Goal: Task Accomplishment & Management: Manage account settings

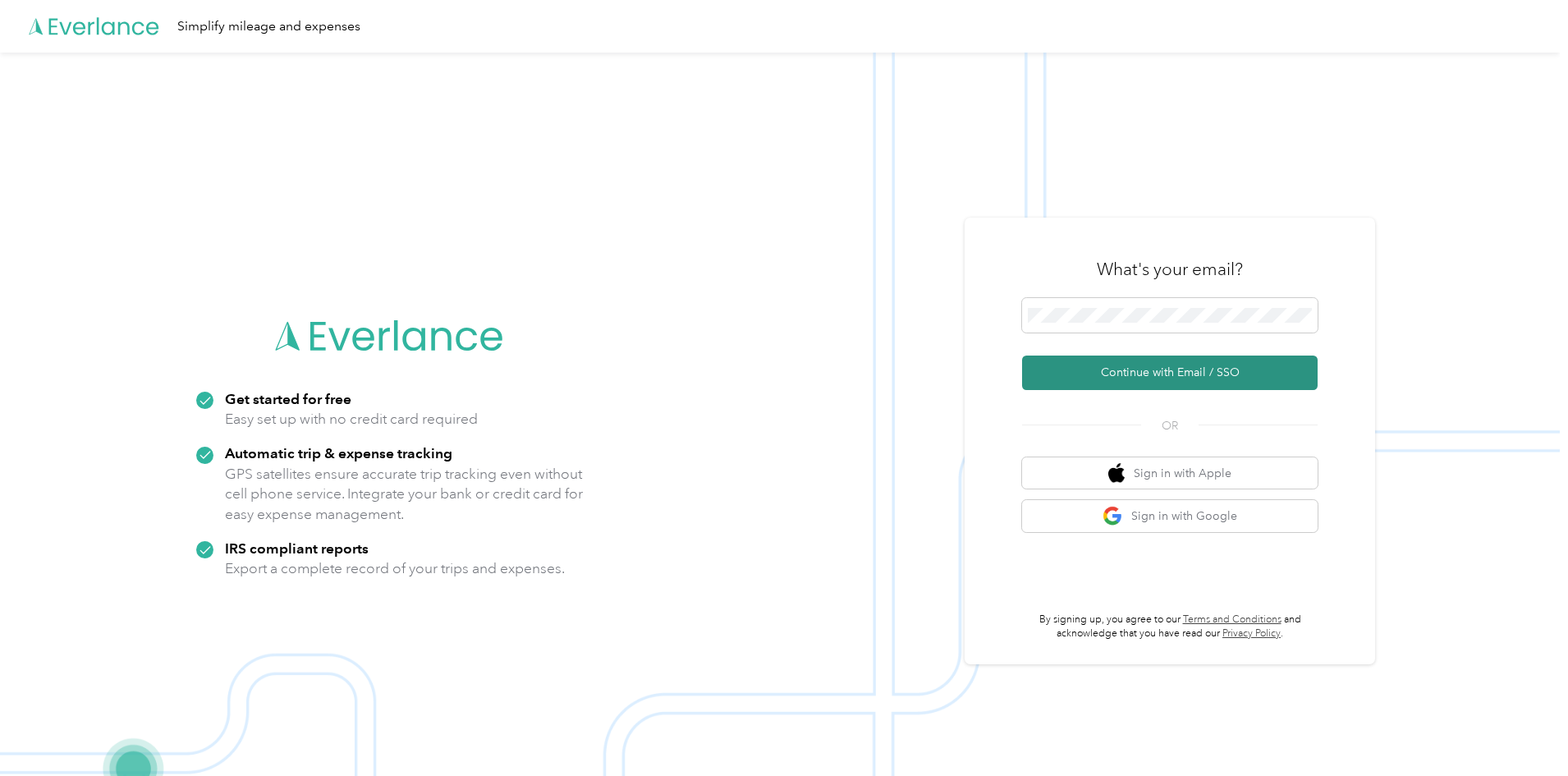
click at [1193, 379] on button "Continue with Email / SSO" at bounding box center [1170, 372] width 296 height 35
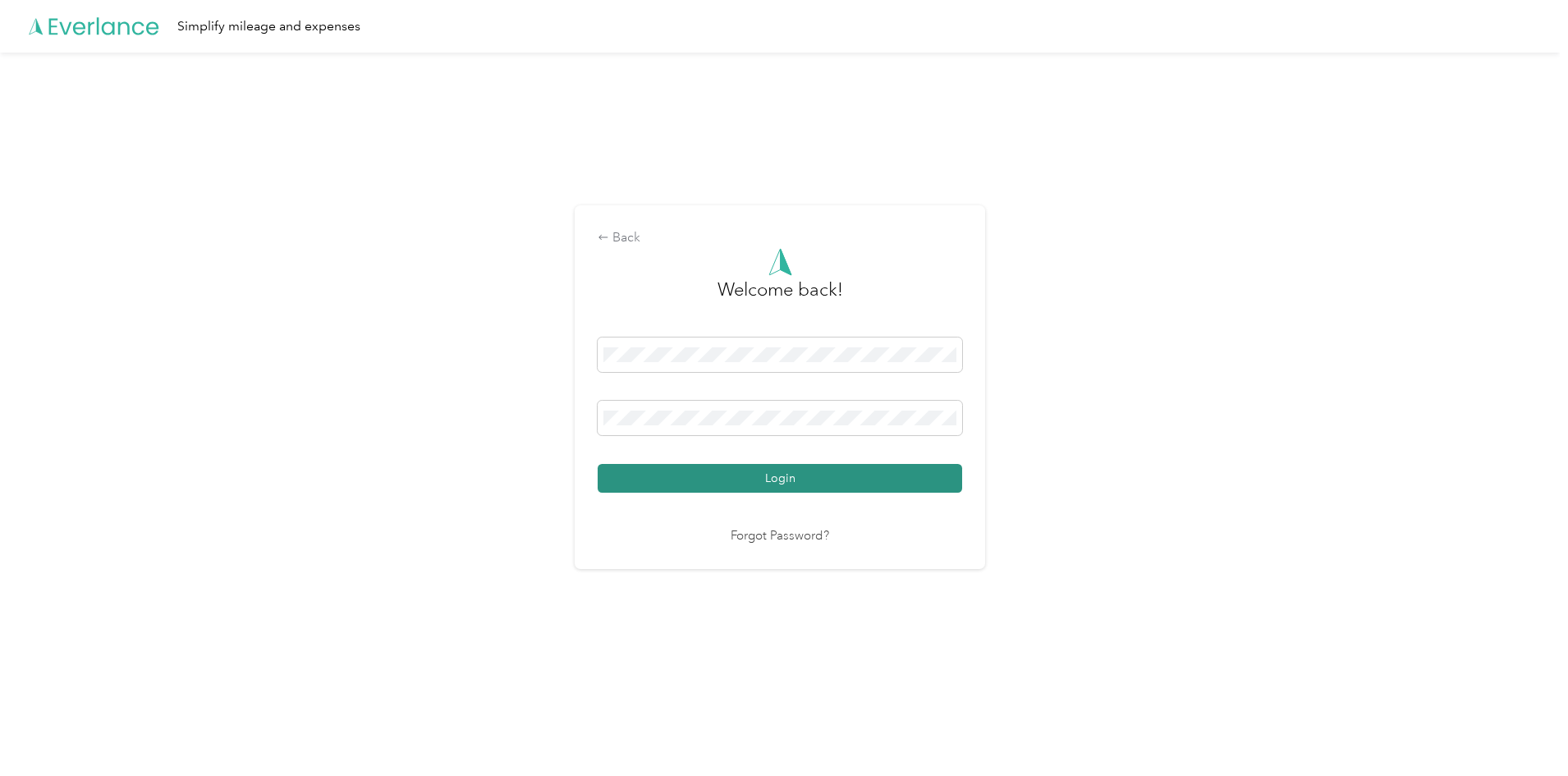
click at [872, 482] on button "Login" at bounding box center [780, 479] width 364 height 29
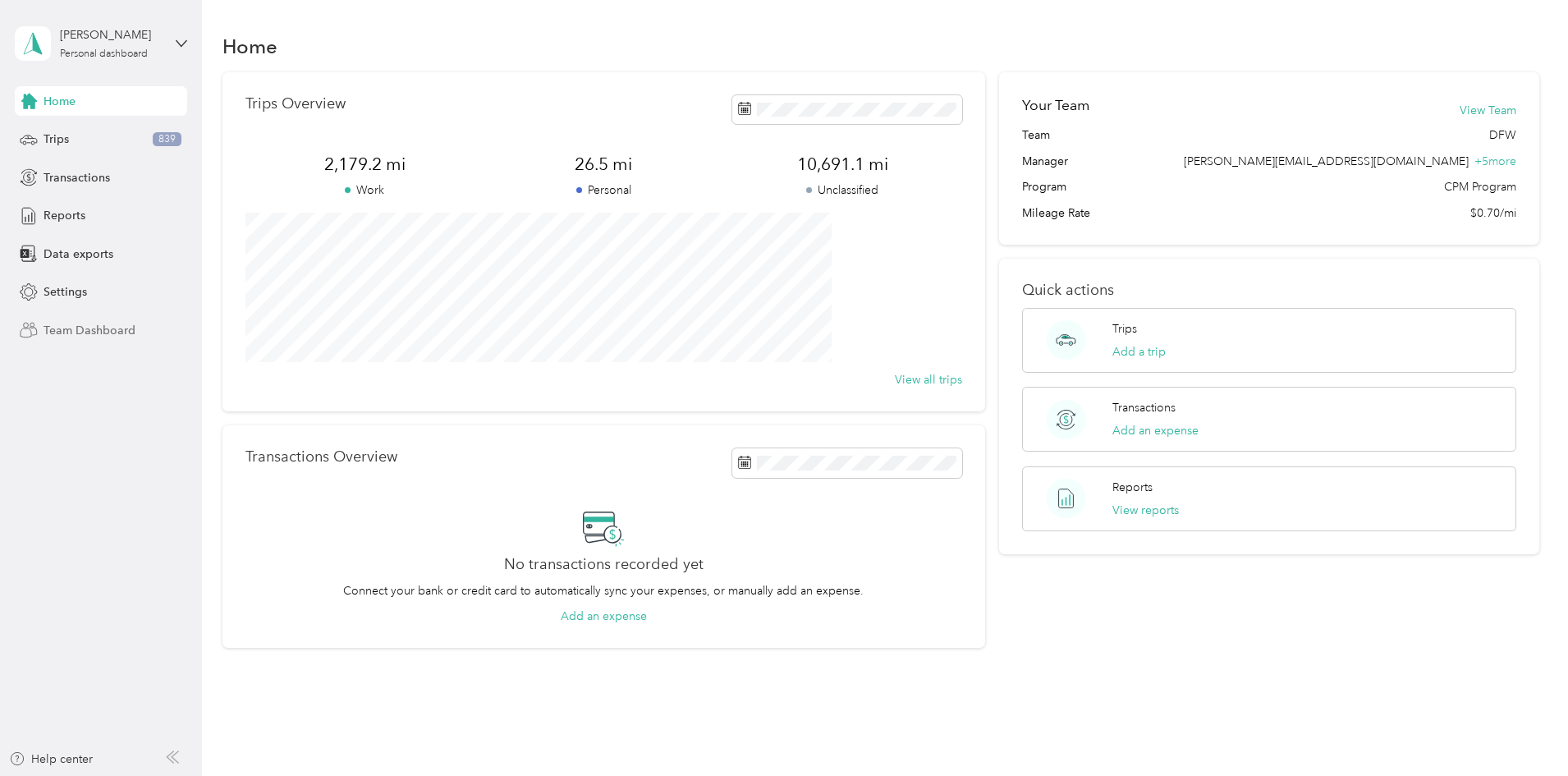
click at [71, 332] on span "Team Dashboard" at bounding box center [89, 331] width 92 height 17
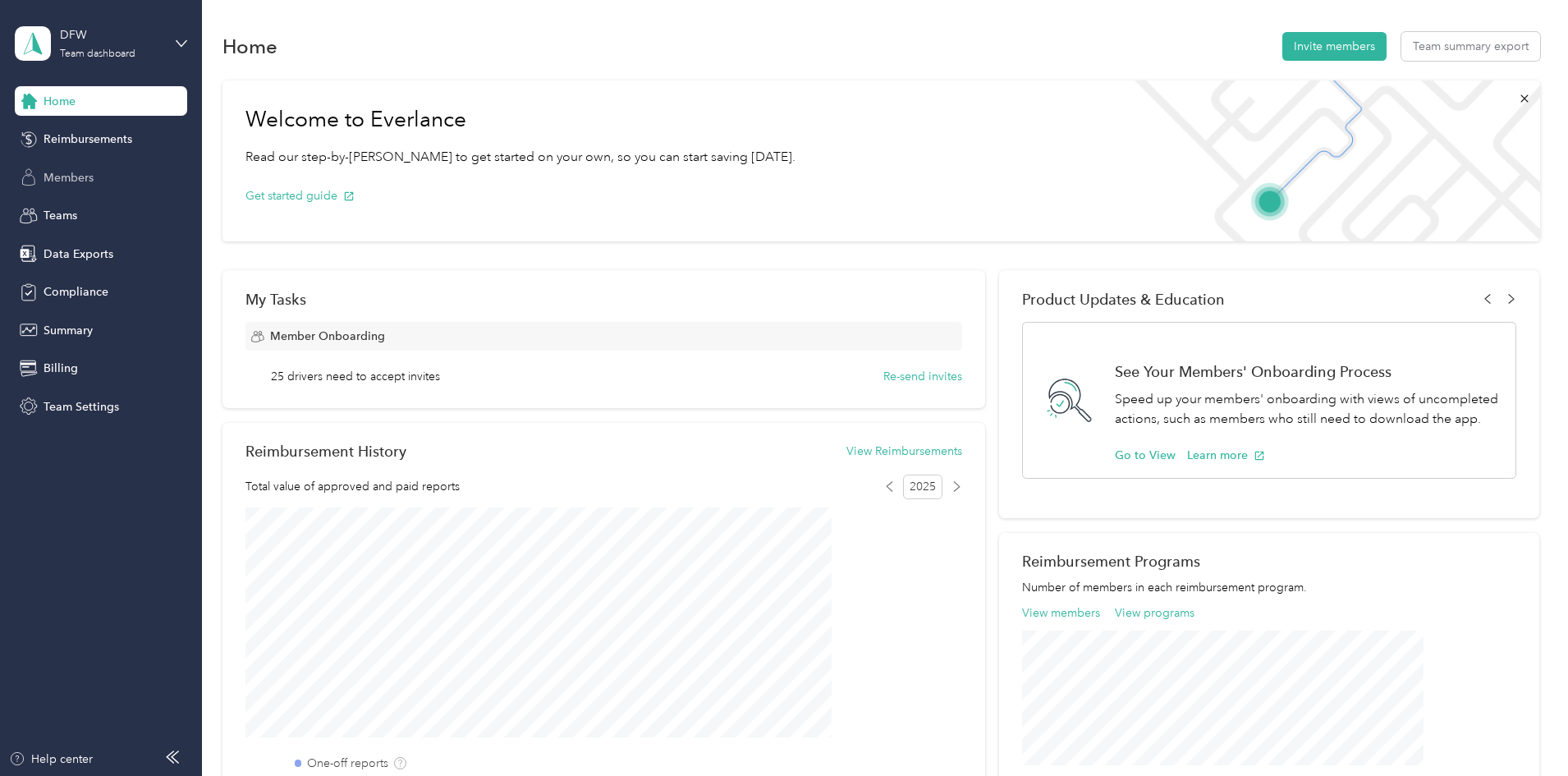
click at [60, 177] on span "Members" at bounding box center [68, 178] width 50 height 17
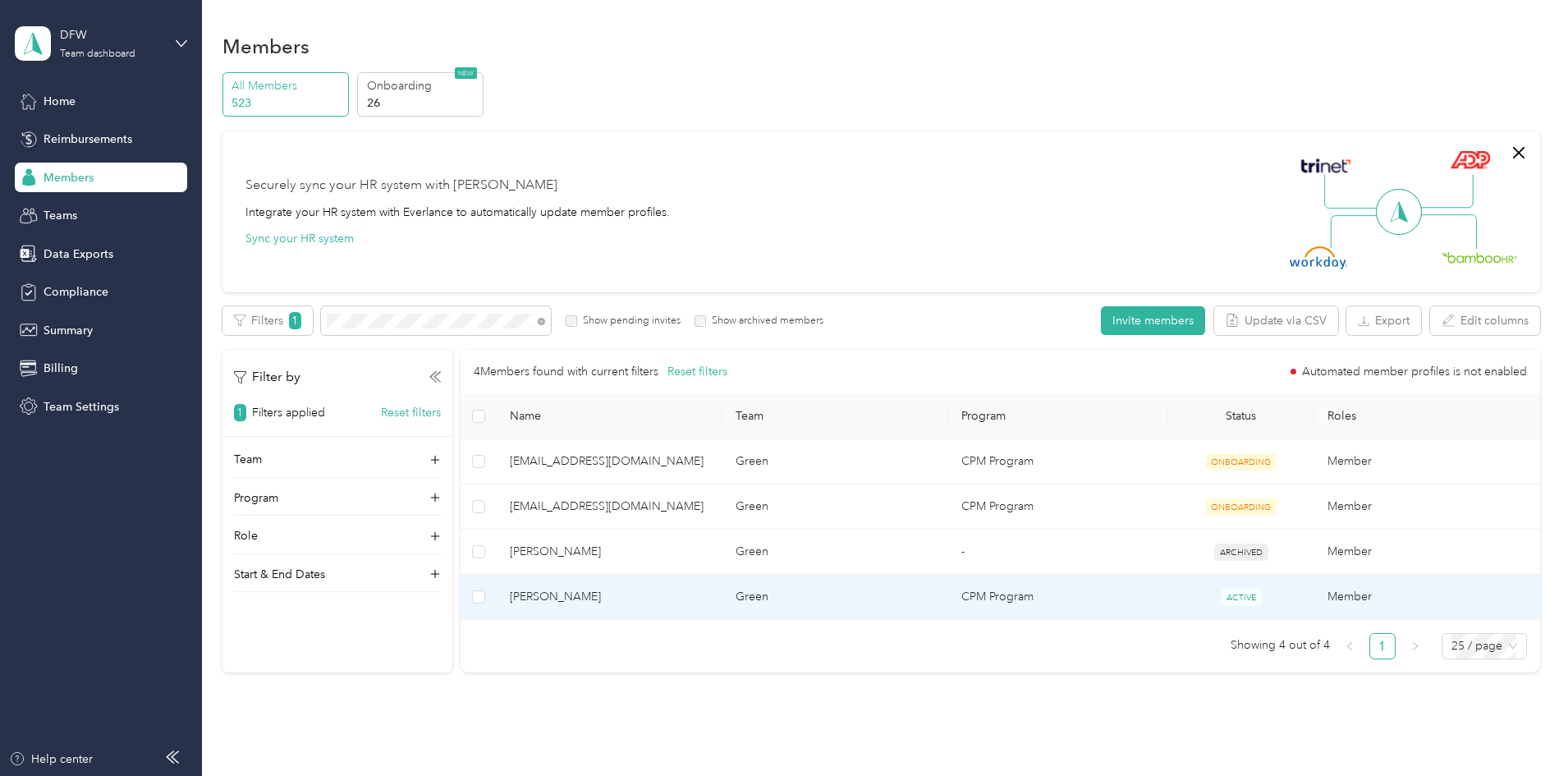
click at [675, 607] on td "[PERSON_NAME]" at bounding box center [610, 597] width 226 height 45
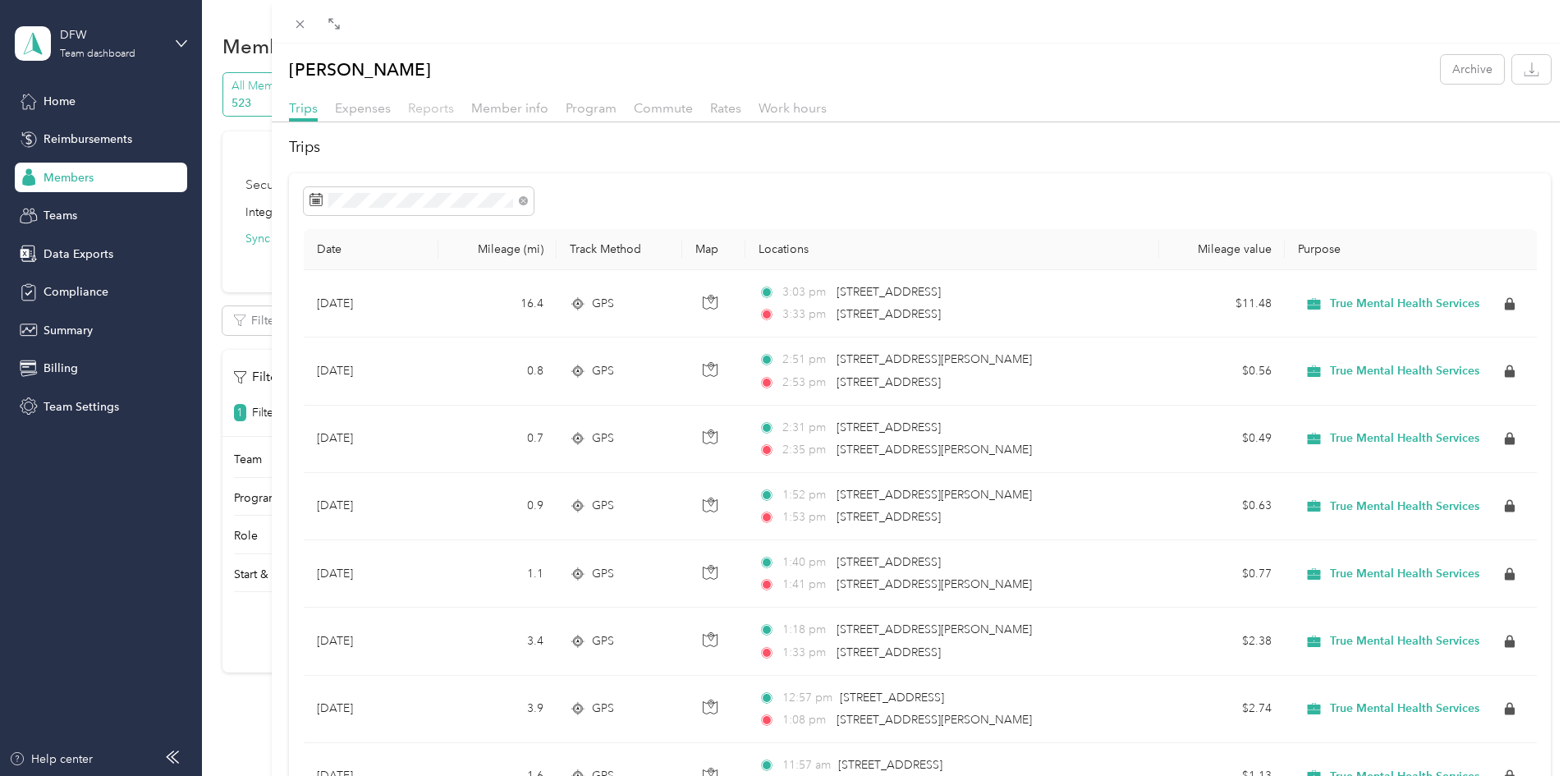
click at [420, 102] on span "Reports" at bounding box center [431, 108] width 46 height 15
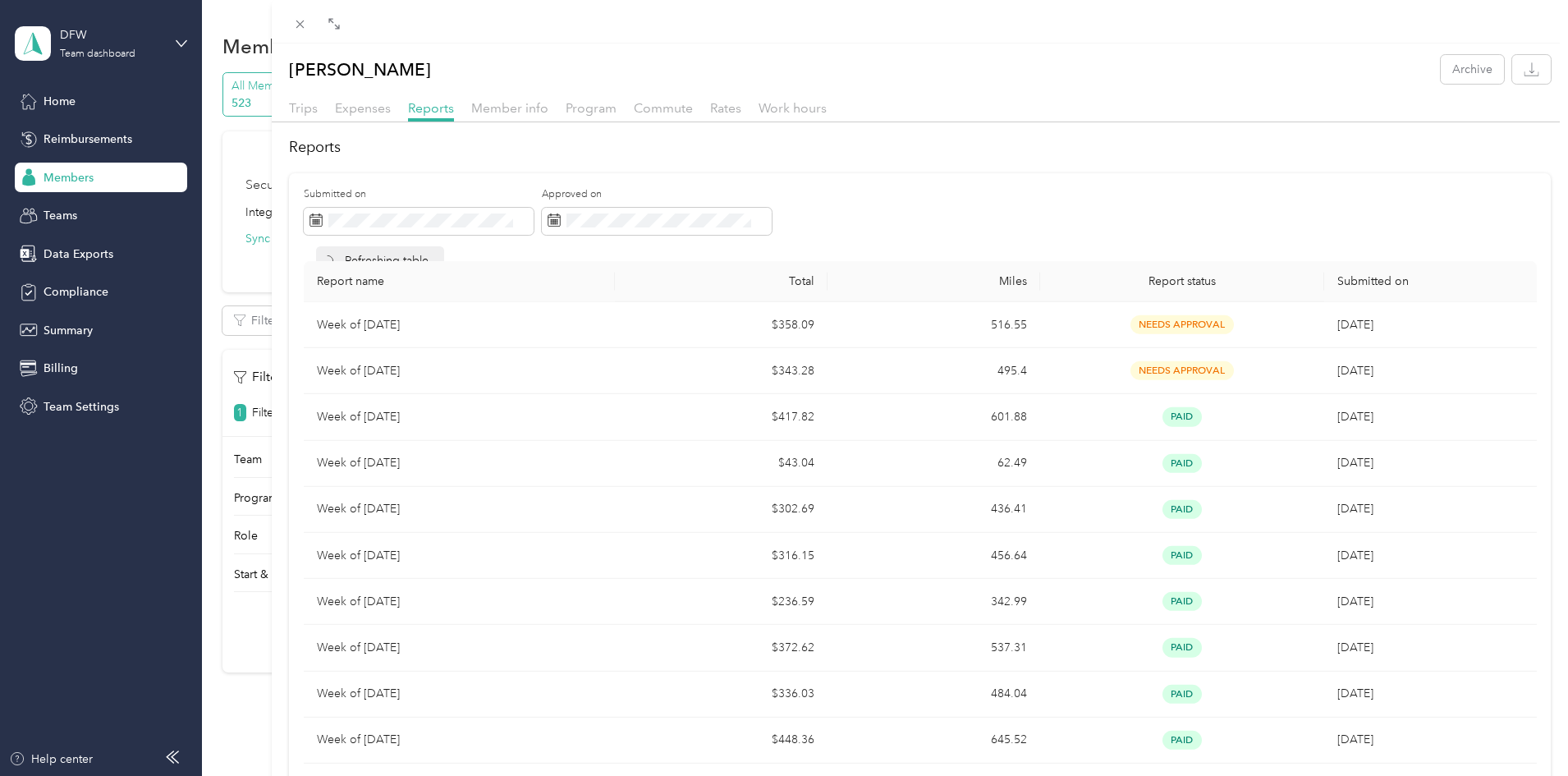
click at [1173, 178] on div "Submitted on Approved on Refreshing table... Report name Total Miles Report sta…" at bounding box center [919, 615] width 1261 height 882
